Goal: Navigation & Orientation: Find specific page/section

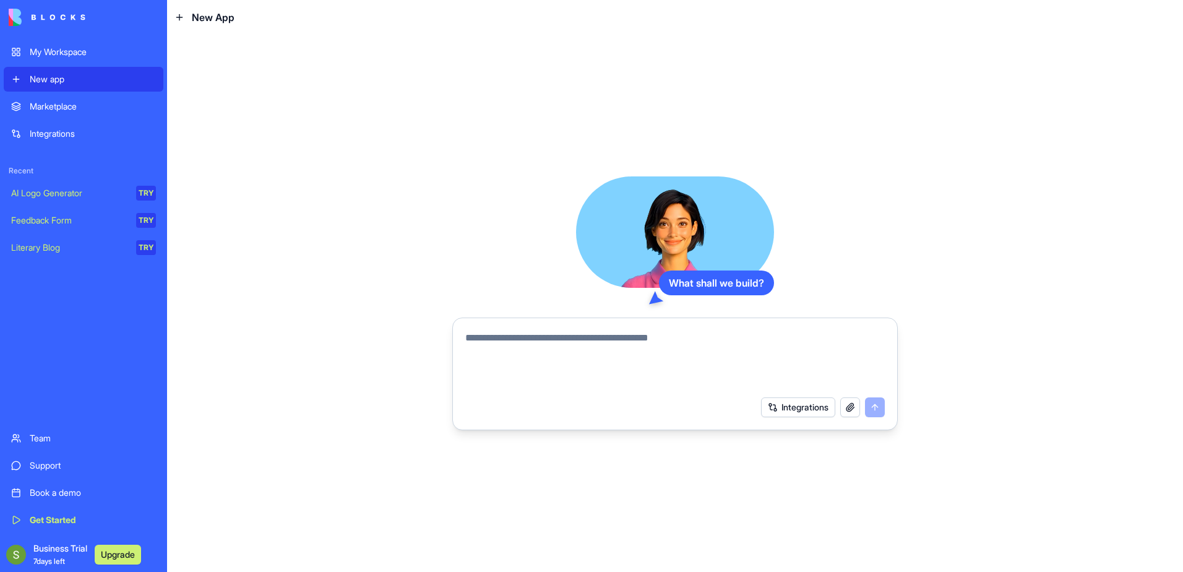
click at [80, 59] on link "My Workspace" at bounding box center [84, 52] width 160 height 25
click at [72, 48] on div "My Workspace" at bounding box center [93, 52] width 126 height 12
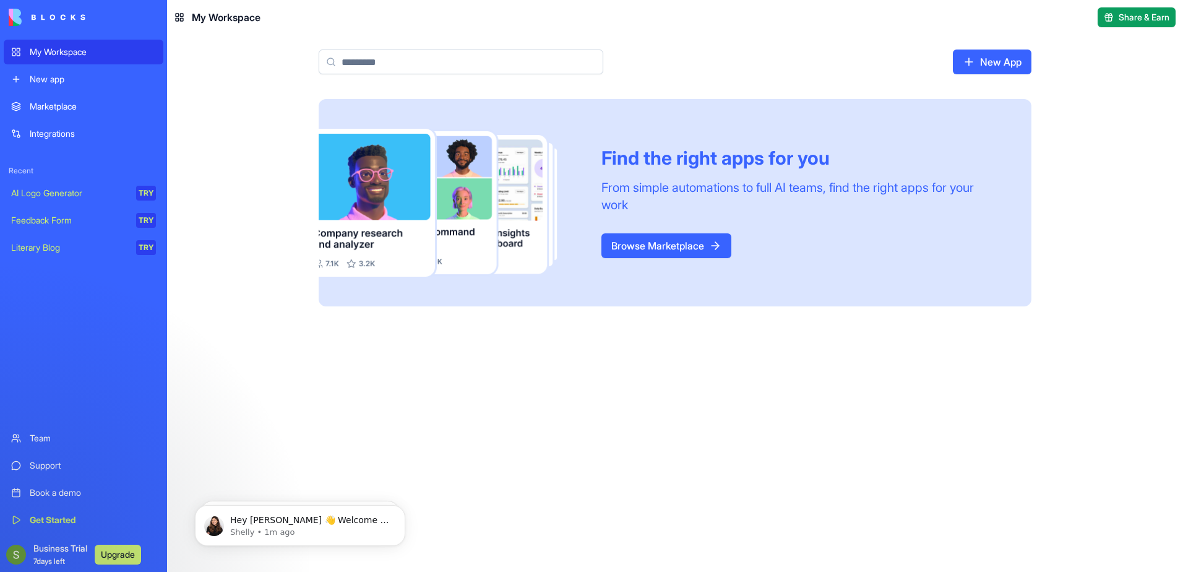
click at [85, 55] on div "My Workspace" at bounding box center [93, 52] width 126 height 12
